Goal: Consume media (video, audio): Consume media (video, audio)

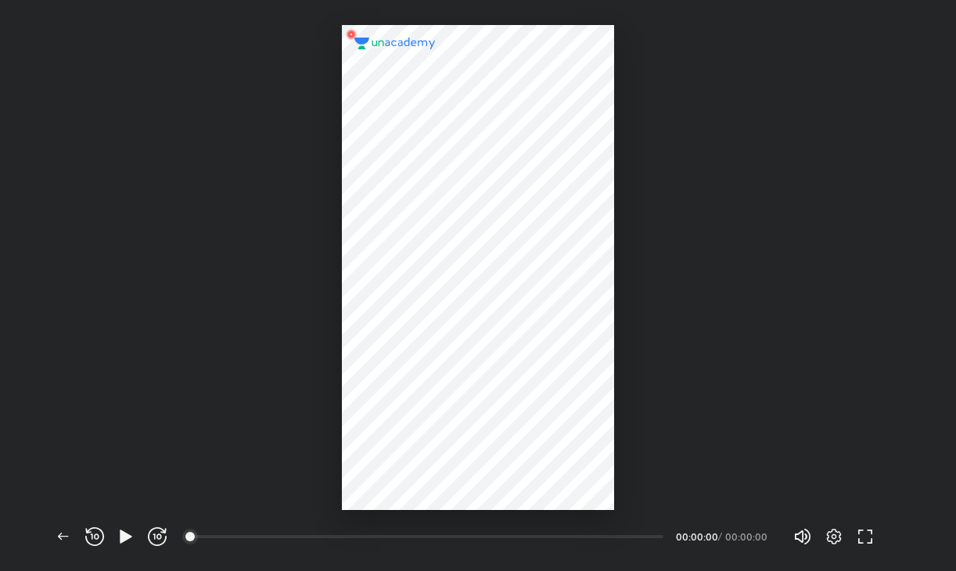
scroll to position [571, 955]
click at [122, 536] on icon "button" at bounding box center [126, 536] width 12 height 13
click at [833, 533] on icon "button" at bounding box center [833, 536] width 19 height 19
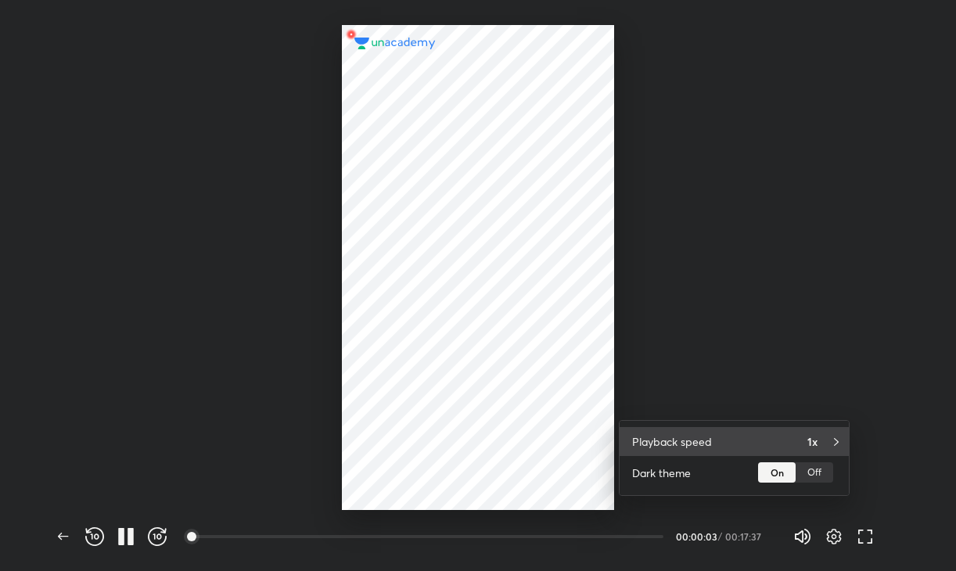
click at [822, 436] on div "1x" at bounding box center [821, 441] width 29 height 16
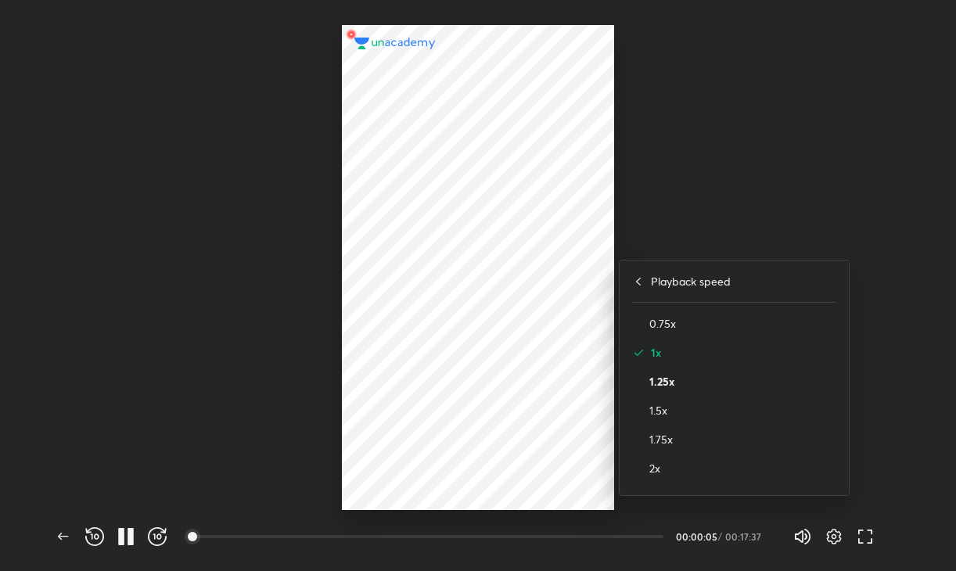
click at [745, 376] on h4 "1.25x" at bounding box center [742, 381] width 187 height 16
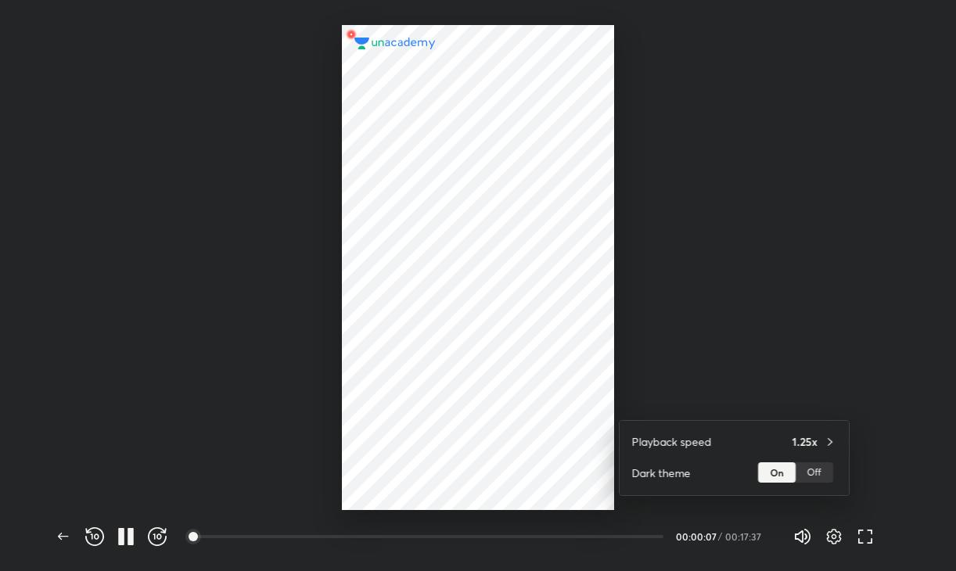
click at [834, 535] on div at bounding box center [478, 285] width 956 height 571
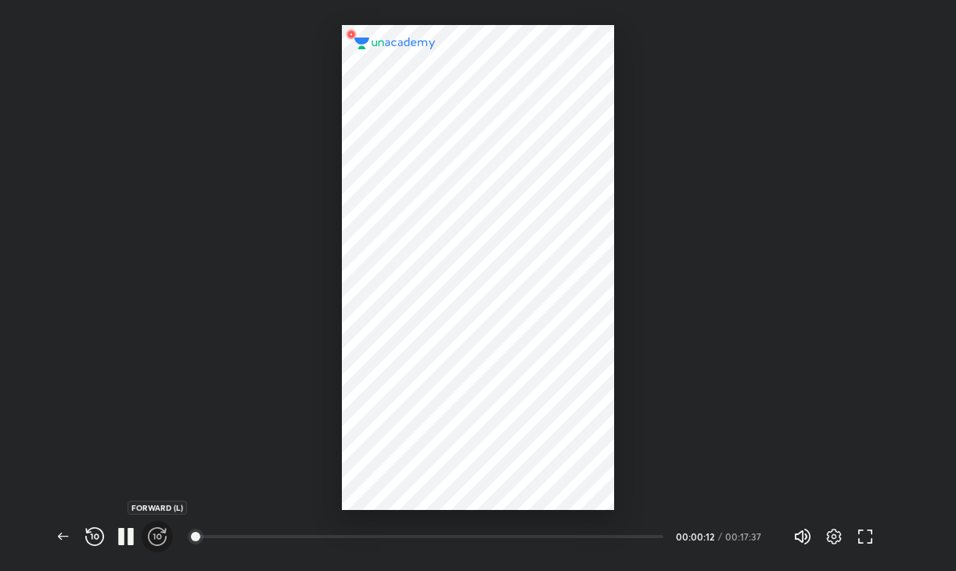
click at [150, 529] on icon "button" at bounding box center [157, 536] width 19 height 19
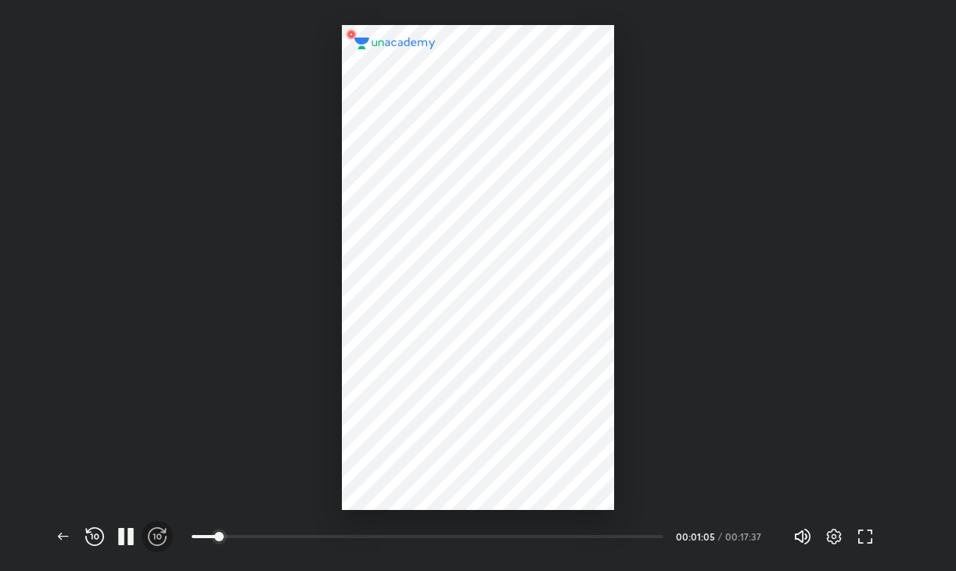
click at [150, 529] on icon "button" at bounding box center [157, 536] width 19 height 19
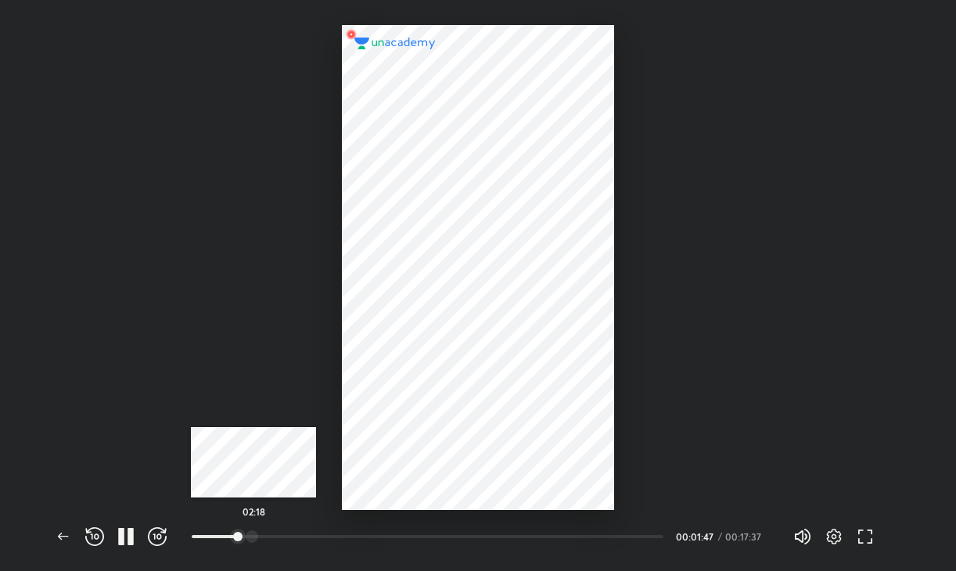
click at [253, 537] on div at bounding box center [252, 536] width 13 height 13
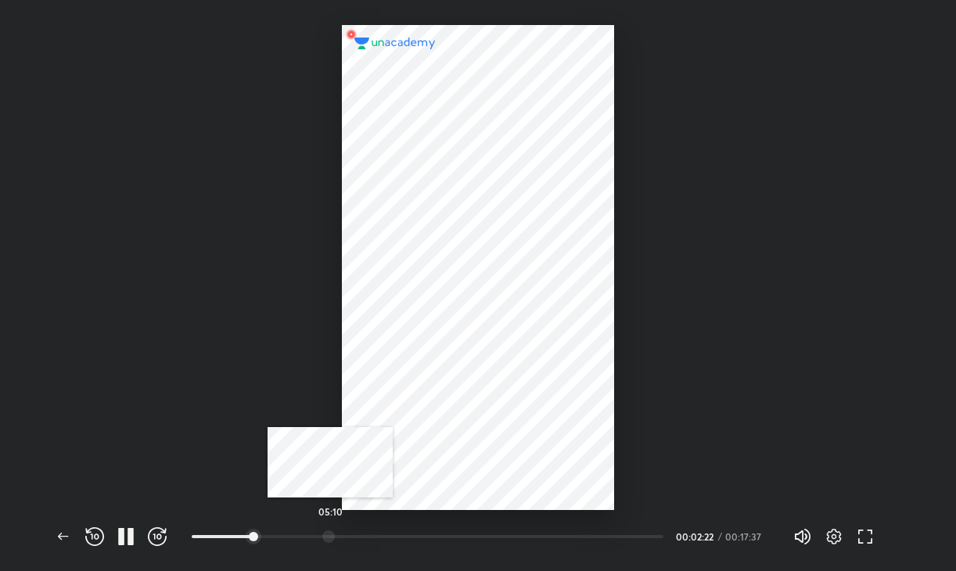
click at [330, 540] on div at bounding box center [328, 536] width 13 height 13
click at [301, 535] on div at bounding box center [299, 536] width 13 height 13
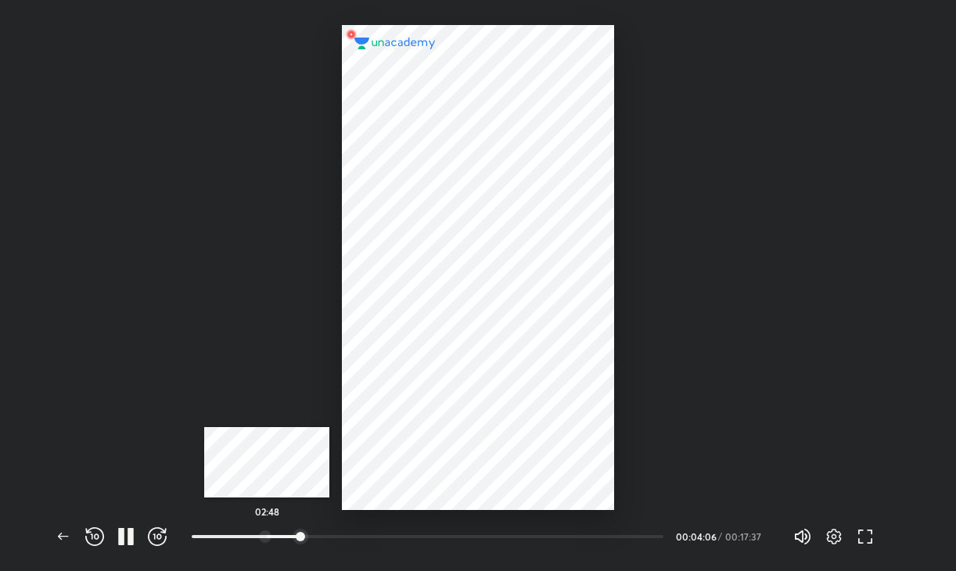
click at [267, 530] on div at bounding box center [265, 536] width 13 height 13
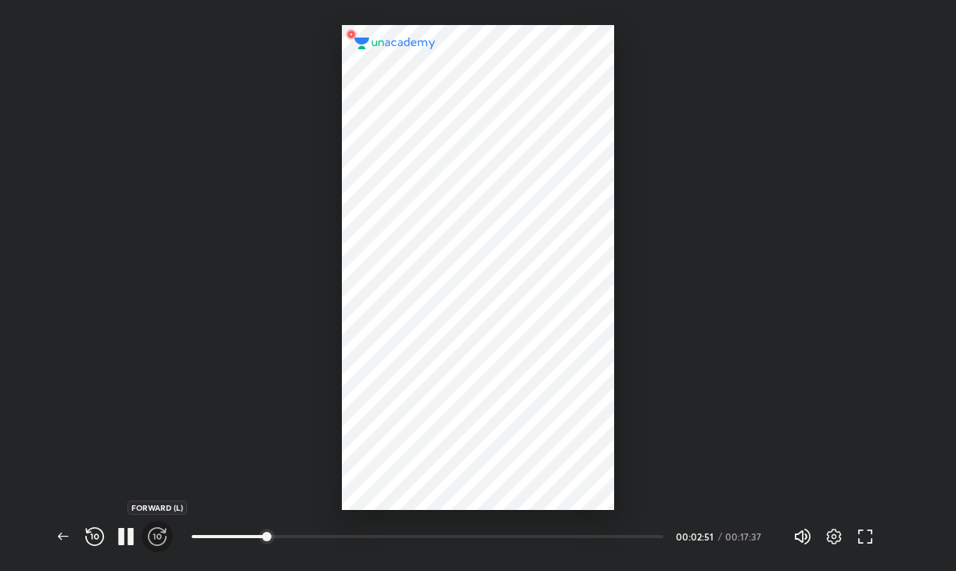
click at [164, 533] on icon "button" at bounding box center [157, 536] width 19 height 19
